Goal: Contribute content: Add original content to the website for others to see

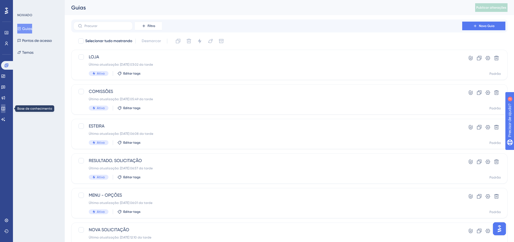
click at [5, 111] on link at bounding box center [3, 108] width 4 height 9
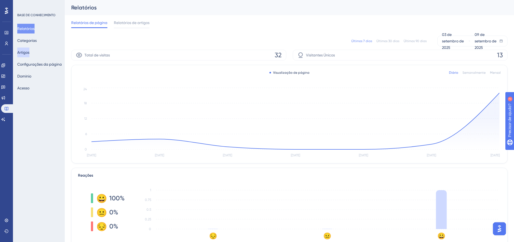
click at [29, 51] on button "Artigos" at bounding box center [23, 53] width 12 height 10
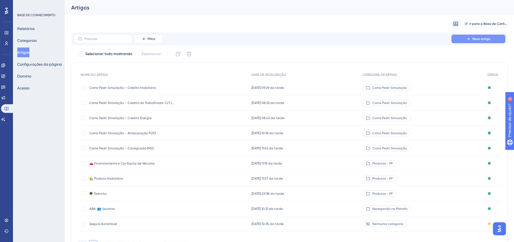
click at [467, 40] on icon at bounding box center [469, 39] width 4 height 4
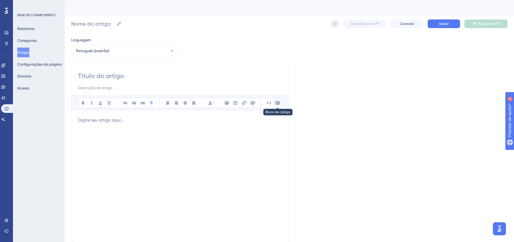
click at [278, 103] on icon at bounding box center [278, 102] width 4 height 3
click at [259, 125] on div at bounding box center [180, 176] width 205 height 119
click at [270, 101] on icon at bounding box center [269, 103] width 4 height 4
click at [159, 117] on p at bounding box center [180, 120] width 205 height 6
click at [268, 103] on icon at bounding box center [269, 103] width 4 height 4
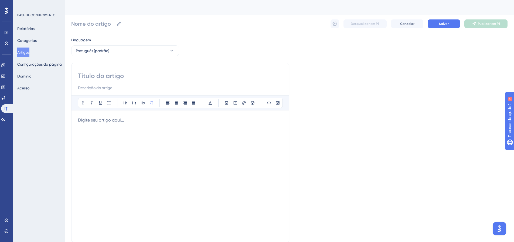
click at [173, 117] on p at bounding box center [180, 120] width 205 height 6
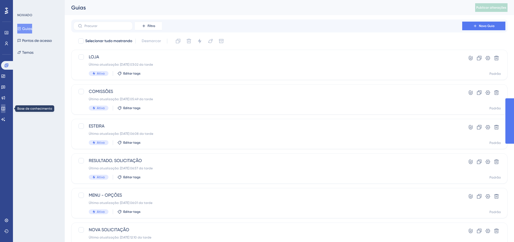
click at [5, 105] on link at bounding box center [3, 108] width 4 height 9
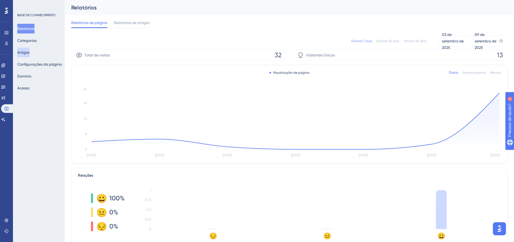
click at [25, 52] on font "Artigos" at bounding box center [23, 52] width 12 height 4
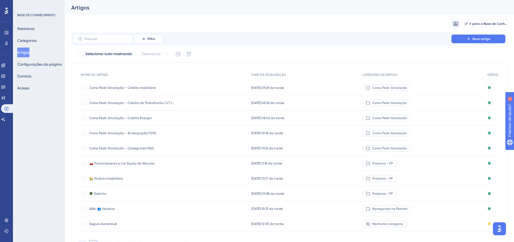
click at [487, 35] on button "Novo artigo" at bounding box center [479, 39] width 54 height 9
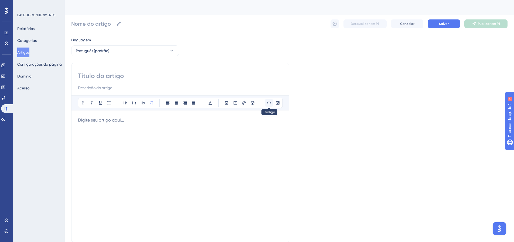
click at [268, 103] on icon at bounding box center [269, 103] width 4 height 4
drag, startPoint x: 194, startPoint y: 119, endPoint x: 58, endPoint y: 118, distance: 136.1
click at [65, 118] on div "Desempenho Usuários Noivado Widgets Opinião Atualizações de produtos Base de co…" at bounding box center [290, 142] width 450 height 284
click at [281, 102] on button at bounding box center [278, 103] width 8 height 8
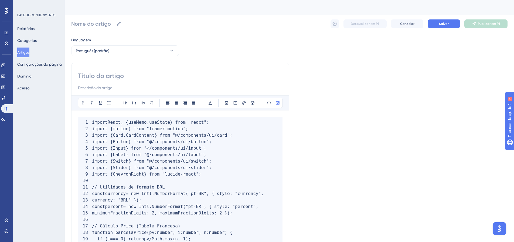
scroll to position [1946, 0]
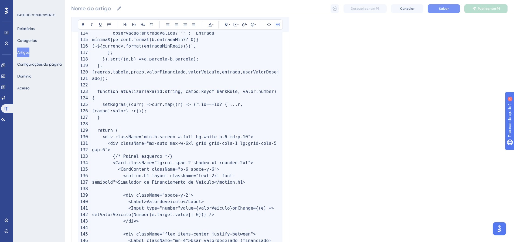
click at [452, 11] on button "Salvar" at bounding box center [444, 8] width 32 height 9
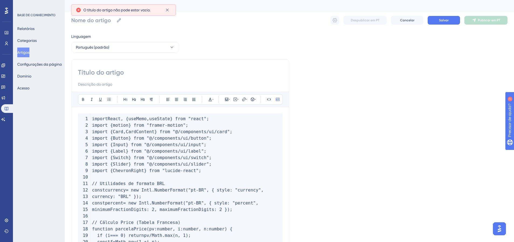
scroll to position [0, 0]
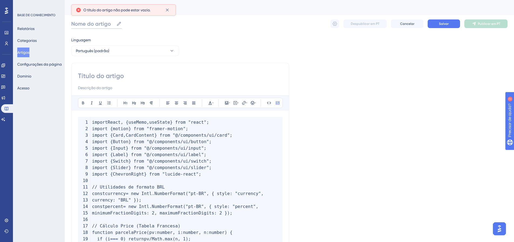
click at [96, 24] on input "Nome do artigo" at bounding box center [92, 24] width 43 height 8
type input "res"
click at [96, 79] on input at bounding box center [180, 76] width 205 height 9
type input "es"
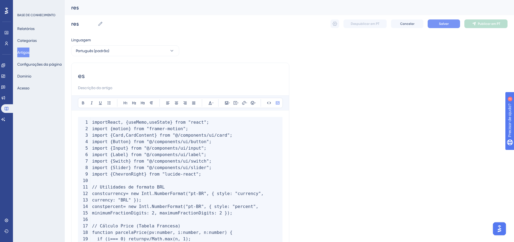
click at [435, 24] on button "Salvar" at bounding box center [444, 23] width 32 height 9
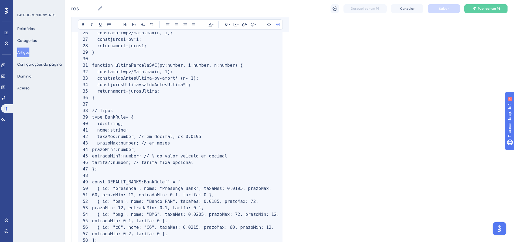
scroll to position [139, 0]
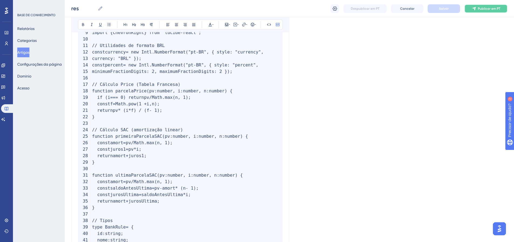
click at [489, 10] on font "Publicar em PT" at bounding box center [489, 9] width 22 height 4
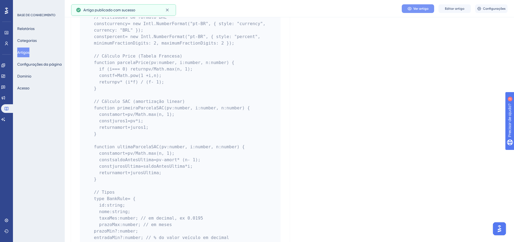
click at [418, 9] on font "Ver artigo" at bounding box center [421, 9] width 15 height 4
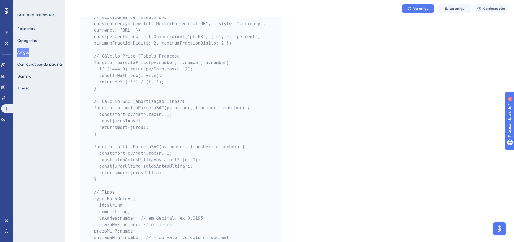
click at [23, 53] on font "Artigos" at bounding box center [23, 52] width 12 height 4
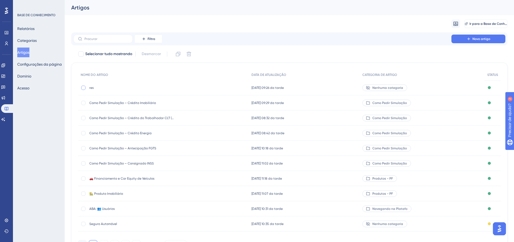
click at [83, 88] on div at bounding box center [83, 88] width 4 height 4
click at [189, 54] on icon at bounding box center [188, 53] width 5 height 5
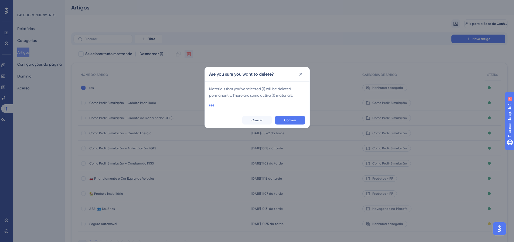
checkbox input "false"
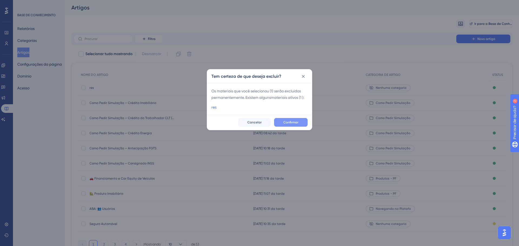
click at [288, 121] on font "Confirmar" at bounding box center [290, 122] width 15 height 4
